Goal: Information Seeking & Learning: Compare options

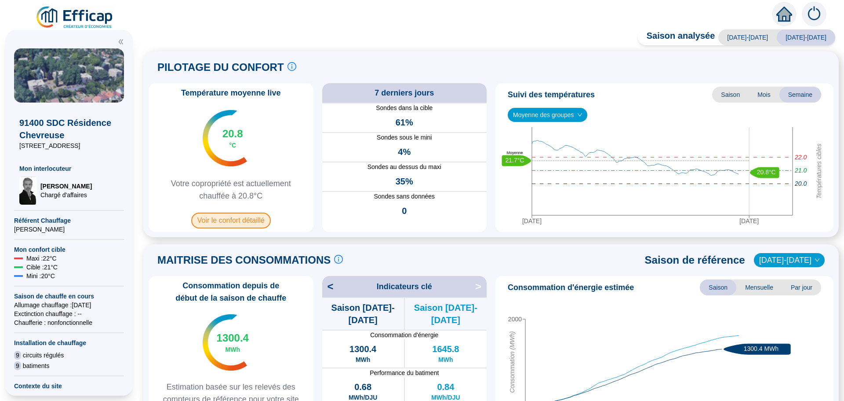
click at [240, 222] on span "Voir le confort détaillé" at bounding box center [231, 220] width 80 height 16
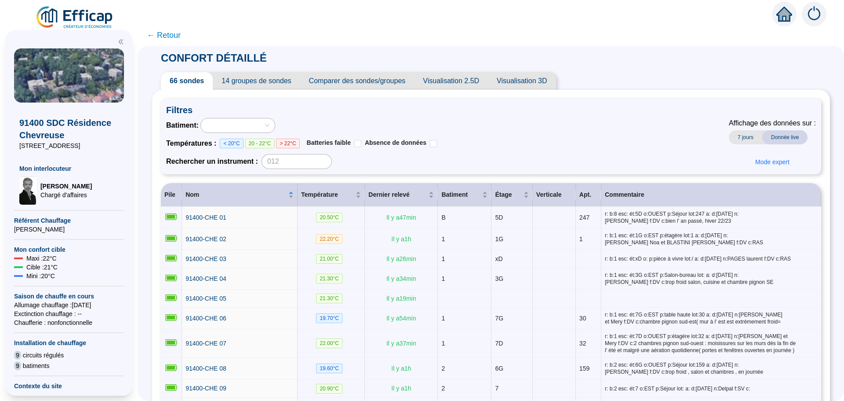
click at [395, 80] on span "Comparer des sondes/groupes" at bounding box center [357, 81] width 114 height 18
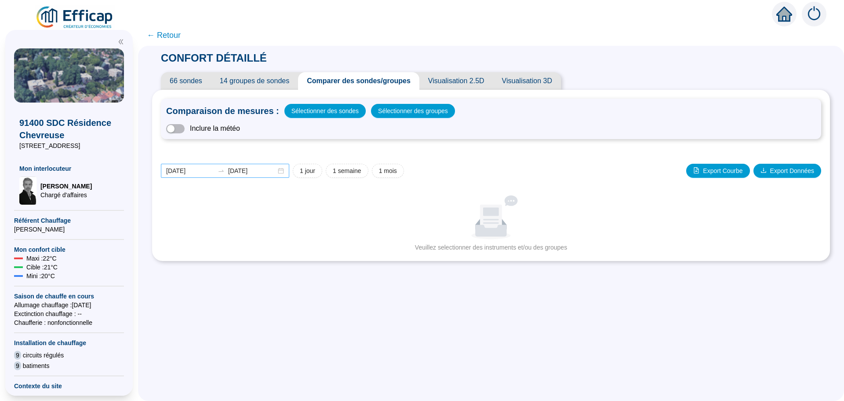
click at [282, 168] on div "2025-09-07 2025-09-14" at bounding box center [225, 171] width 128 height 14
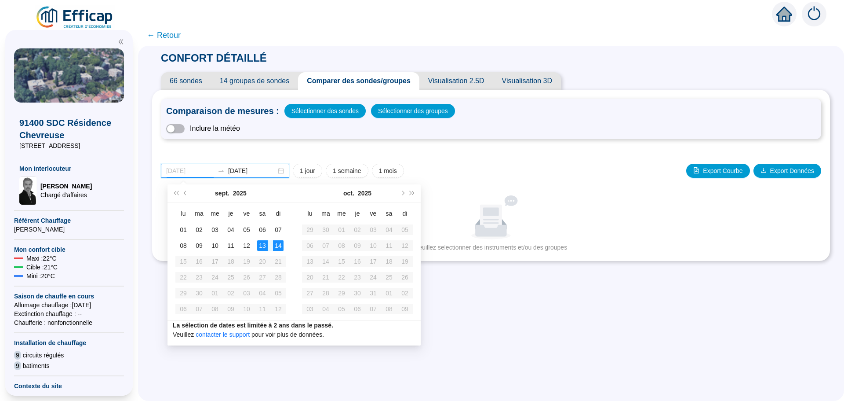
type input "2025-09-14"
click at [280, 246] on div "14" at bounding box center [278, 245] width 11 height 11
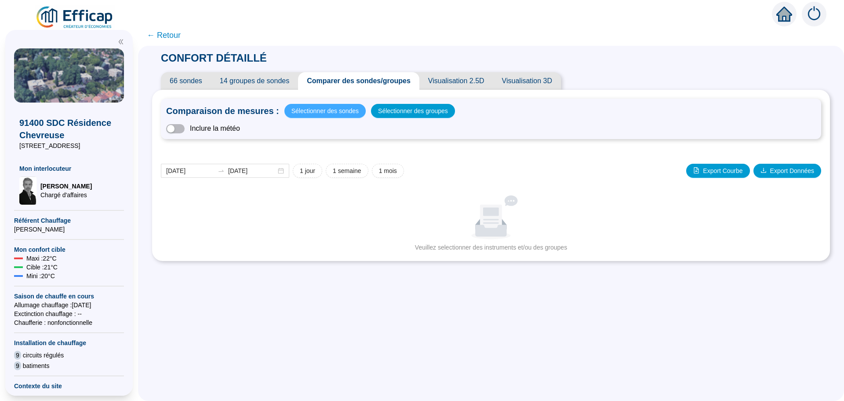
click at [314, 113] on span "Sélectionner des sondes" at bounding box center [325, 111] width 67 height 12
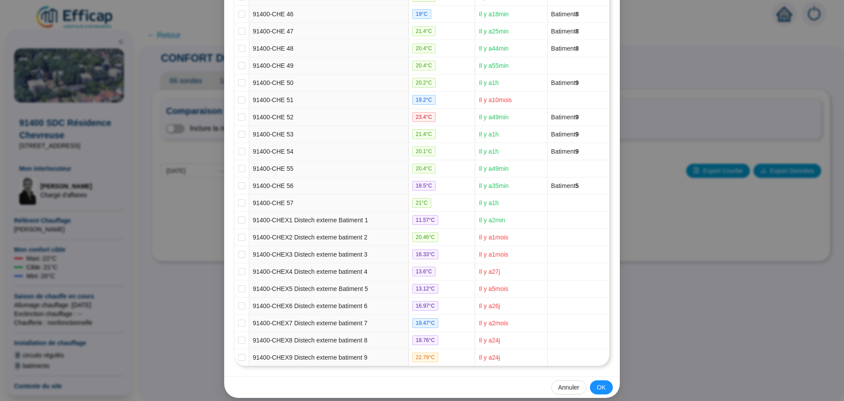
scroll to position [900, 0]
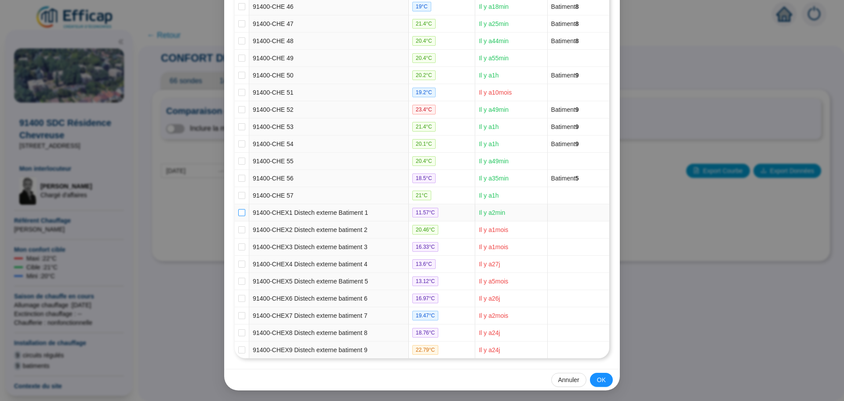
click at [239, 213] on input "checkbox" at bounding box center [241, 212] width 7 height 7
checkbox input "true"
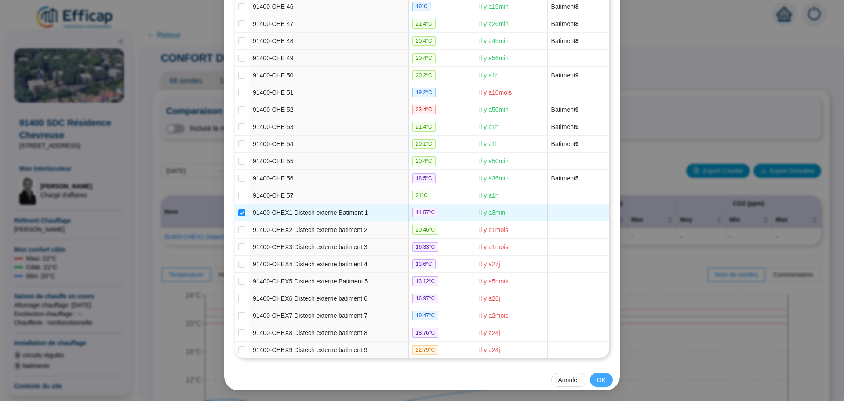
click at [599, 378] on span "OK" at bounding box center [601, 379] width 9 height 9
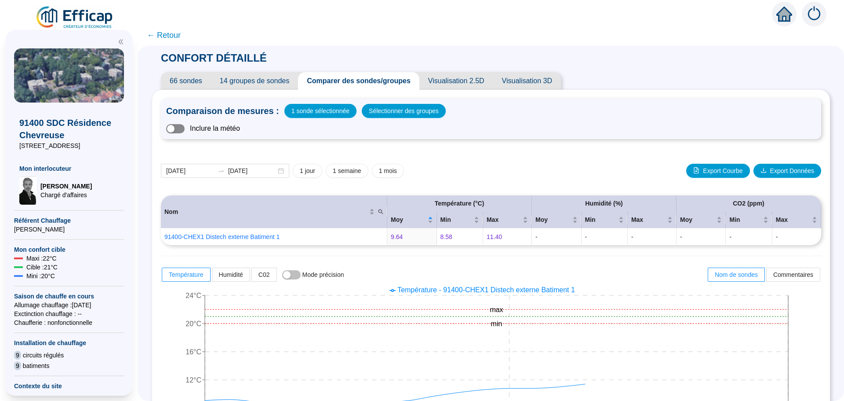
click at [185, 129] on span "button" at bounding box center [175, 128] width 18 height 9
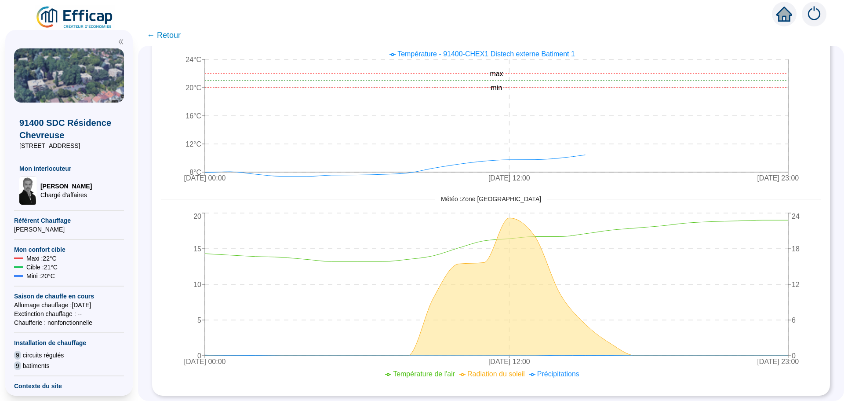
scroll to position [242, 0]
click at [171, 31] on span "← Retour" at bounding box center [164, 35] width 34 height 12
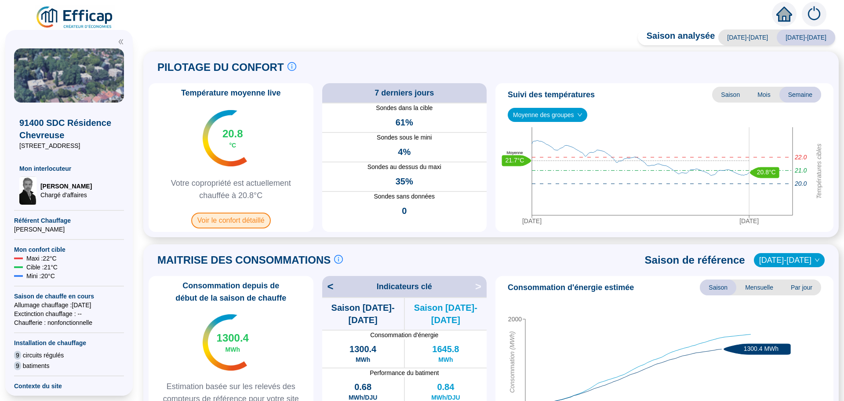
click at [241, 222] on span "Voir le confort détaillé" at bounding box center [231, 220] width 80 height 16
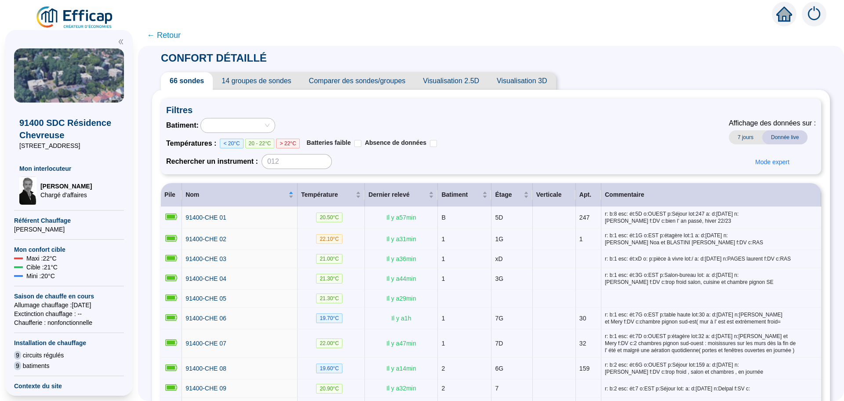
click at [355, 84] on span "Comparer des sondes/groupes" at bounding box center [357, 81] width 114 height 18
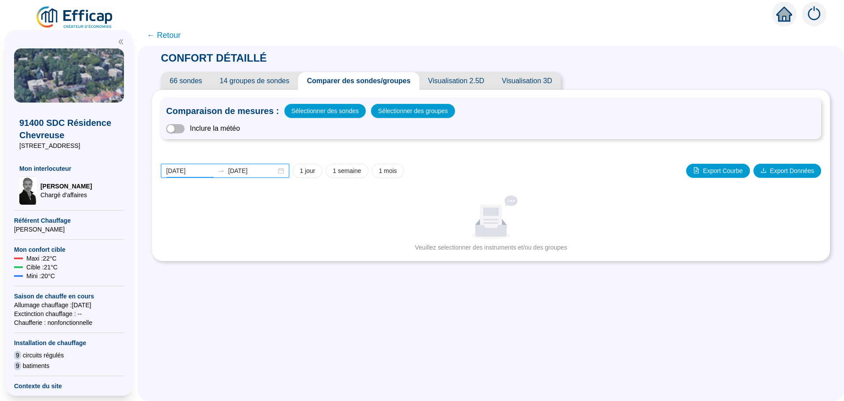
click at [209, 172] on input "2025-09-07" at bounding box center [190, 170] width 48 height 9
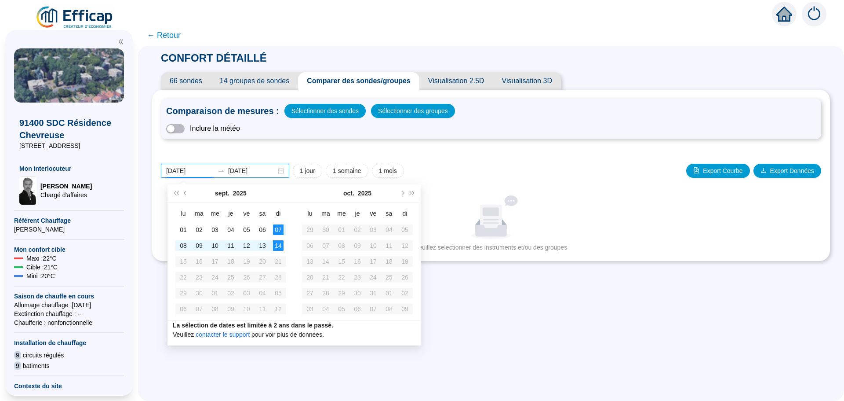
type input "2025-09-14"
click at [277, 248] on div "14" at bounding box center [278, 245] width 11 height 11
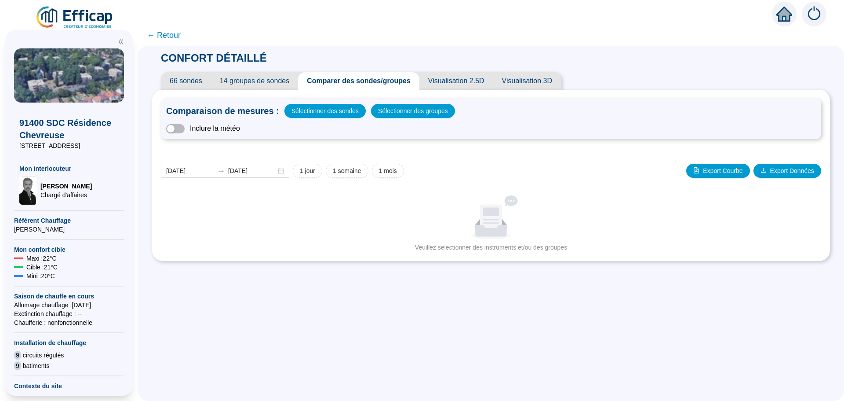
drag, startPoint x: 256, startPoint y: 164, endPoint x: 175, endPoint y: 36, distance: 151.4
click at [175, 36] on span "← Retour" at bounding box center [164, 35] width 34 height 12
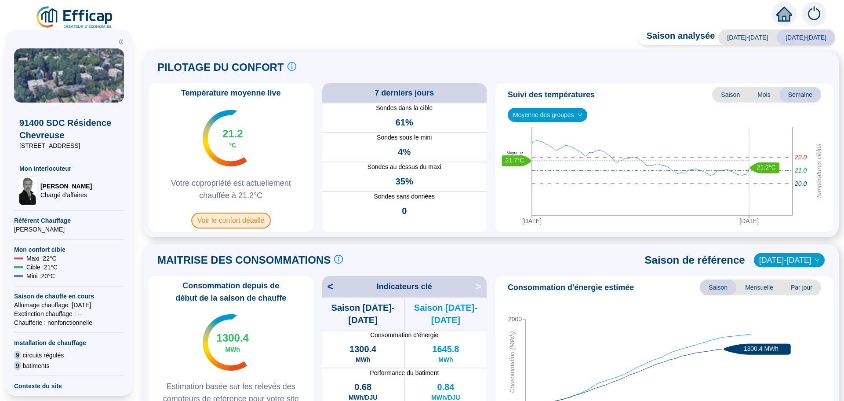
click at [210, 224] on span "Voir le confort détaillé" at bounding box center [231, 220] width 80 height 16
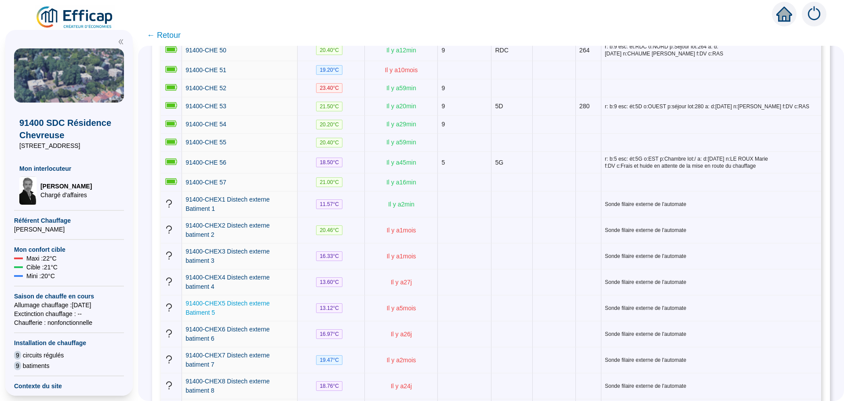
scroll to position [1253, 0]
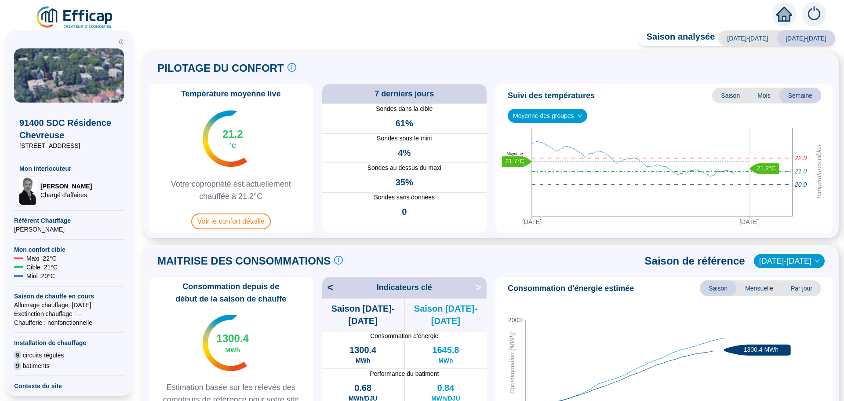
click at [230, 222] on span "Voir le confort détaillé" at bounding box center [231, 221] width 80 height 16
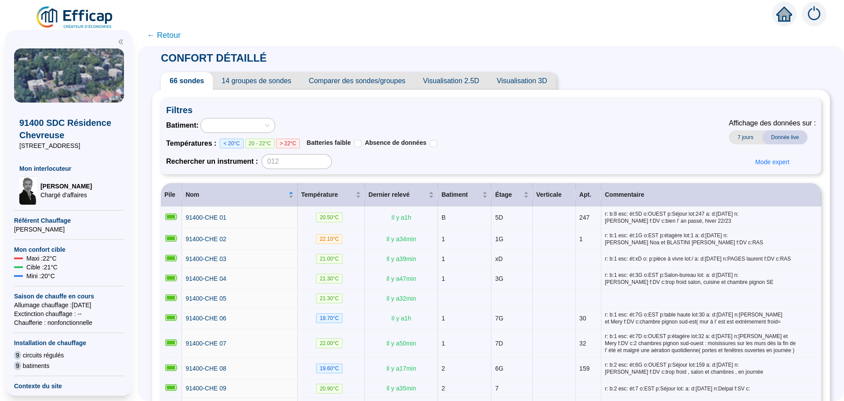
click at [354, 83] on span "Comparer des sondes/groupes" at bounding box center [357, 81] width 114 height 18
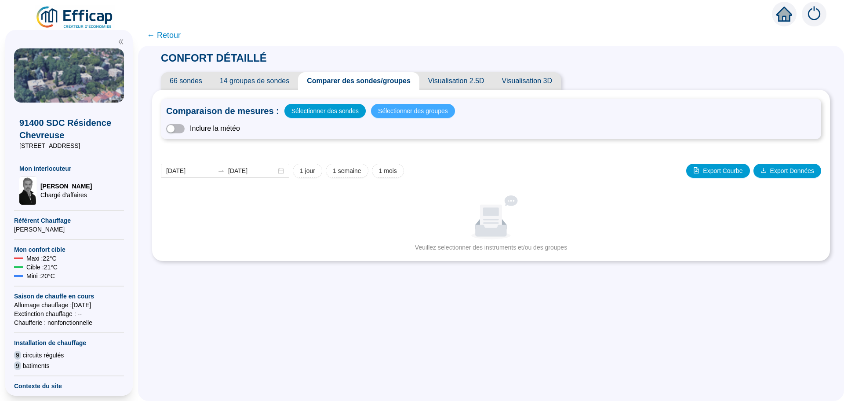
click at [401, 114] on span "Sélectionner des groupes" at bounding box center [413, 111] width 70 height 12
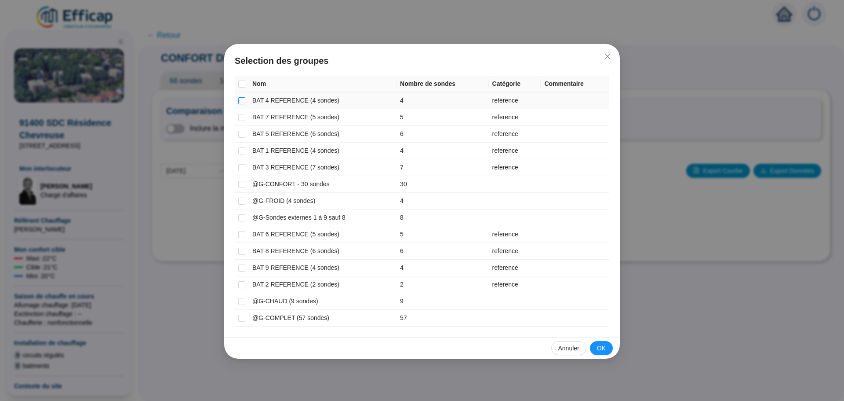
click at [241, 102] on input "checkbox" at bounding box center [241, 100] width 7 height 7
checkbox input "true"
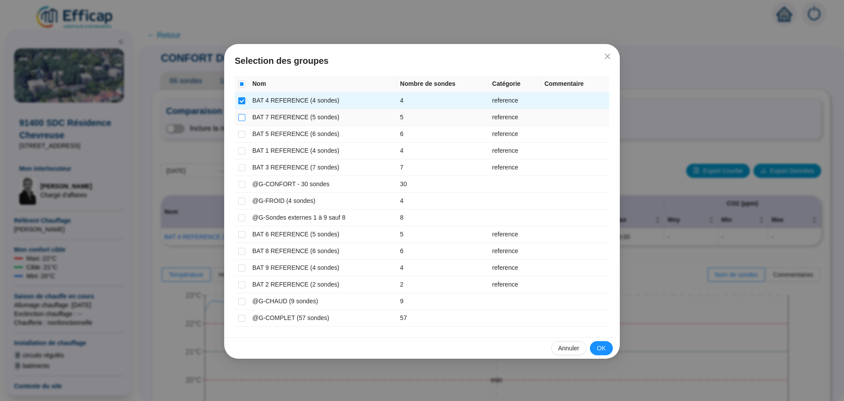
click at [241, 120] on input "checkbox" at bounding box center [241, 117] width 7 height 7
checkbox input "true"
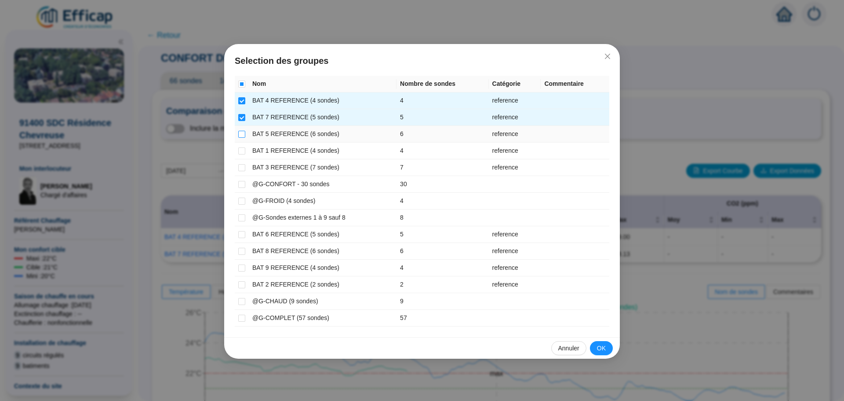
click at [241, 137] on input "checkbox" at bounding box center [241, 134] width 7 height 7
checkbox input "true"
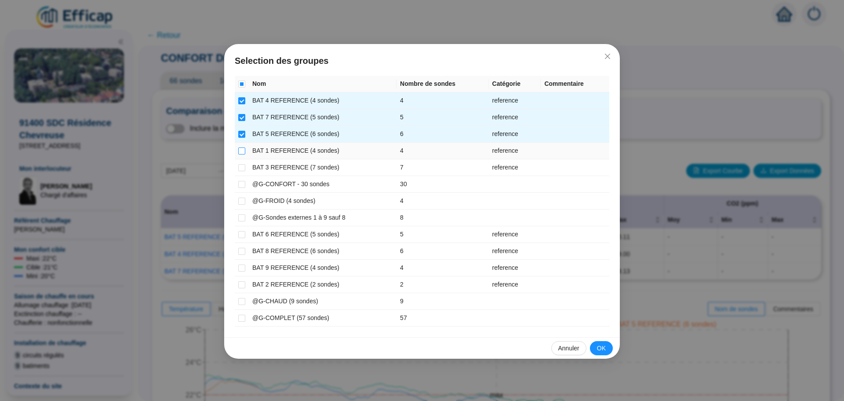
click at [241, 153] on input "checkbox" at bounding box center [241, 150] width 7 height 7
checkbox input "true"
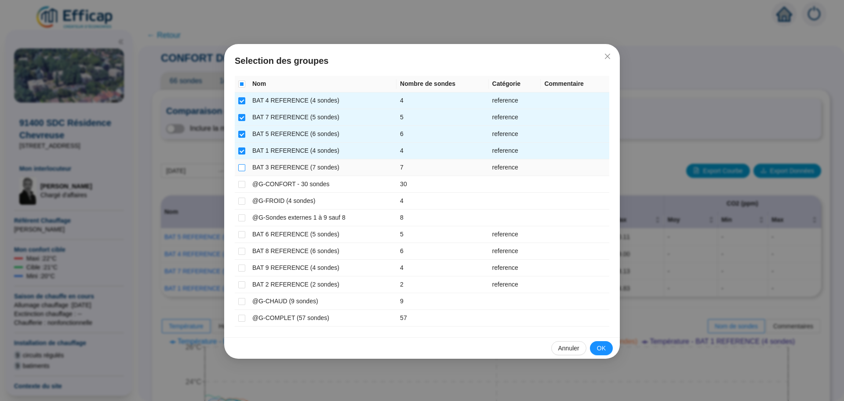
click at [241, 167] on input "checkbox" at bounding box center [241, 167] width 7 height 7
checkbox input "true"
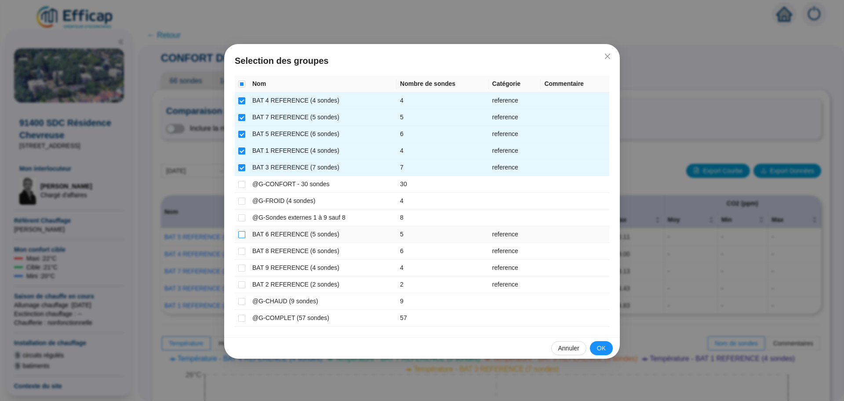
click at [243, 233] on input "checkbox" at bounding box center [241, 234] width 7 height 7
checkbox input "true"
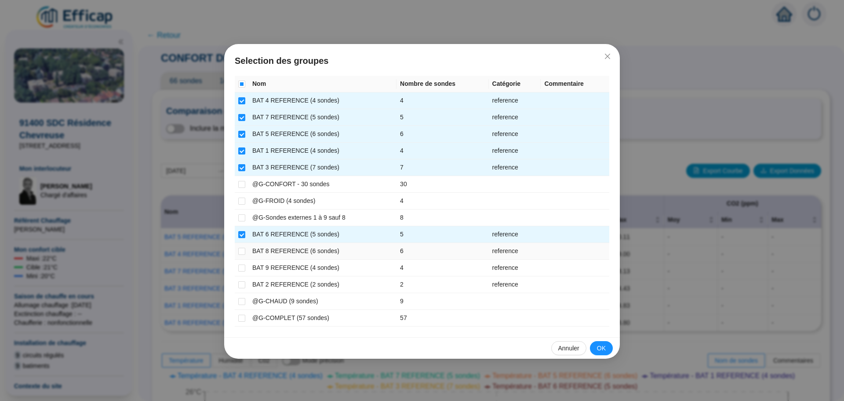
drag, startPoint x: 241, startPoint y: 252, endPoint x: 241, endPoint y: 260, distance: 7.9
click at [241, 253] on input "checkbox" at bounding box center [241, 251] width 7 height 7
checkbox input "true"
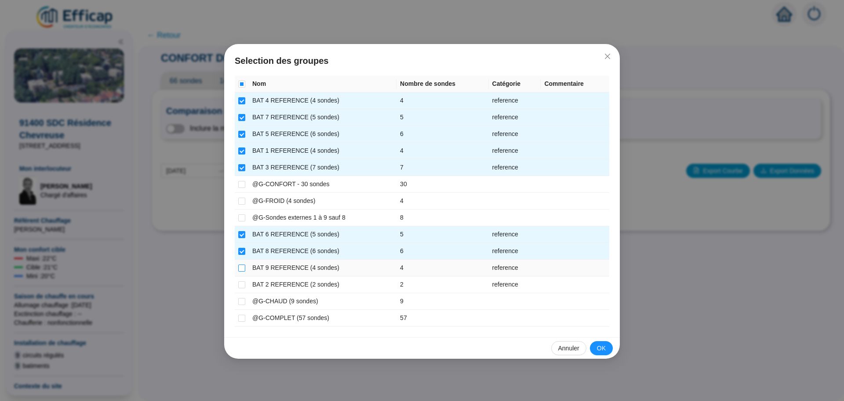
click at [241, 264] on label at bounding box center [241, 267] width 7 height 9
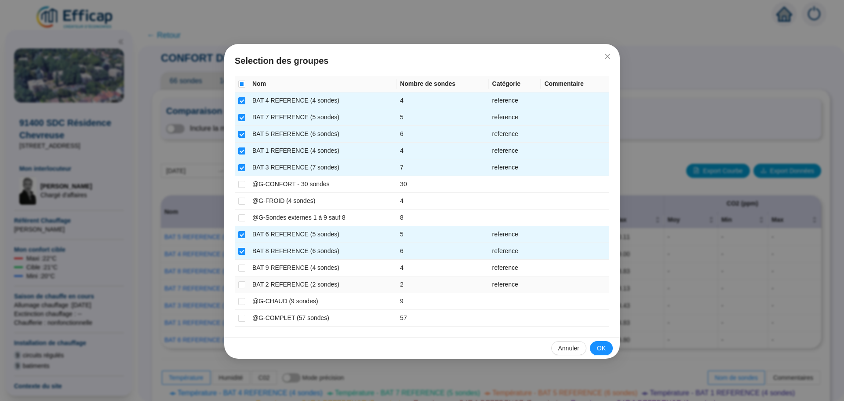
click at [242, 279] on td at bounding box center [242, 284] width 14 height 17
click at [241, 285] on input "checkbox" at bounding box center [241, 284] width 7 height 7
checkbox input "true"
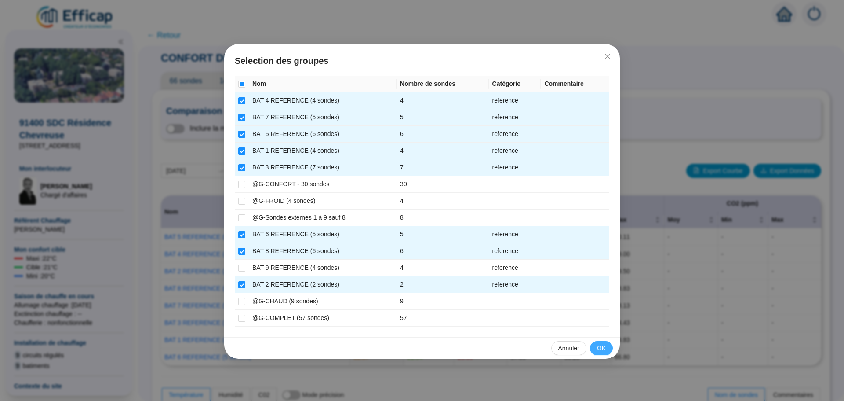
click at [601, 347] on span "OK" at bounding box center [601, 347] width 9 height 9
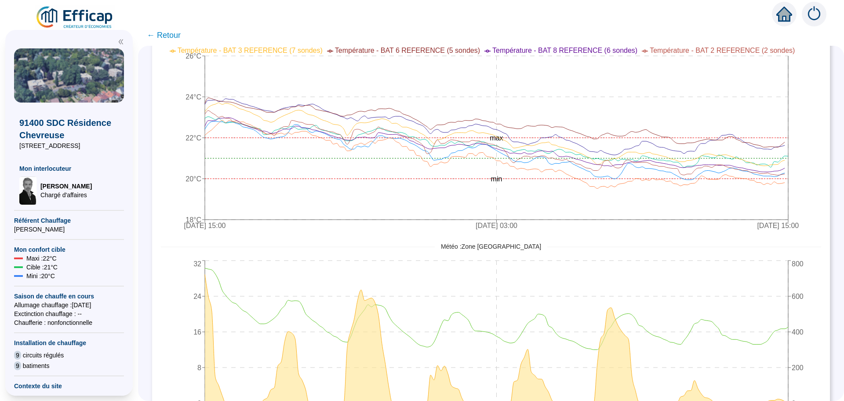
scroll to position [354, 0]
